Goal: Navigation & Orientation: Find specific page/section

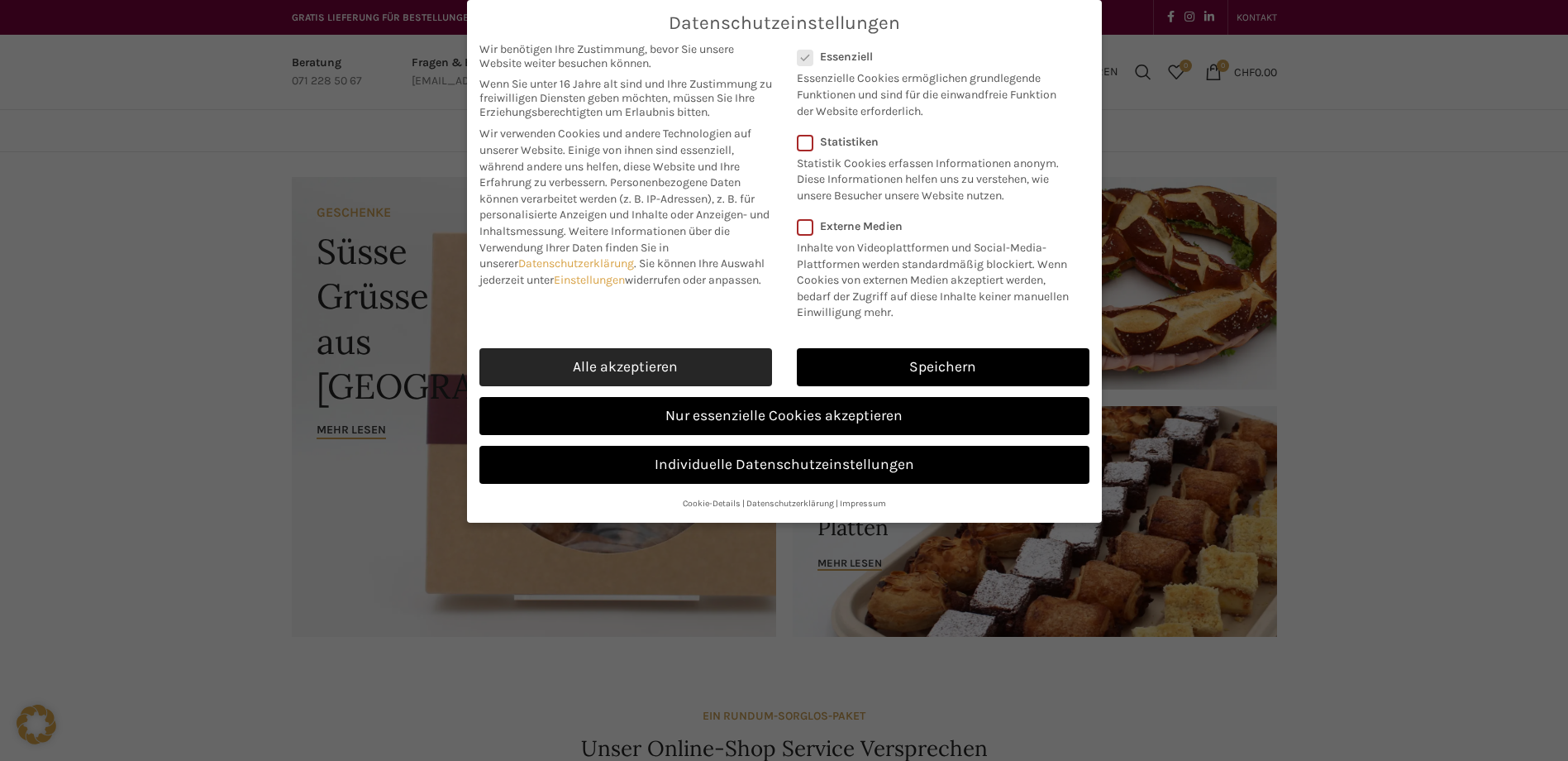
click at [696, 375] on link "Alle akzeptieren" at bounding box center [625, 367] width 292 height 38
checkbox input "true"
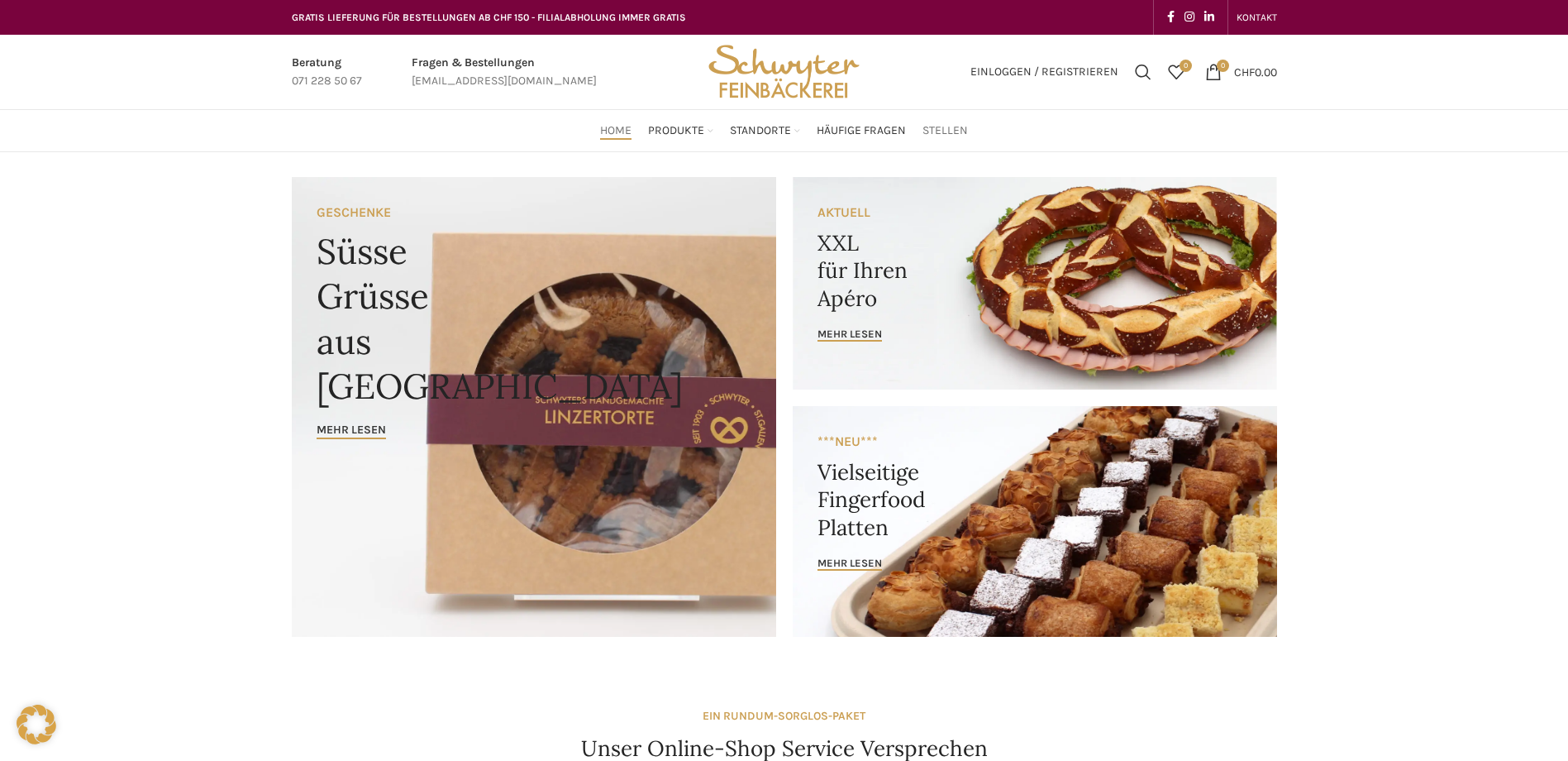
click at [929, 129] on span "Stellen" at bounding box center [945, 131] width 45 height 15
